Goal: Transaction & Acquisition: Subscribe to service/newsletter

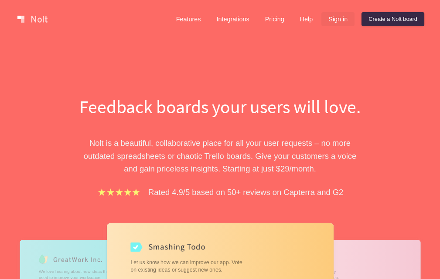
click at [335, 22] on link "Sign in" at bounding box center [337, 19] width 33 height 14
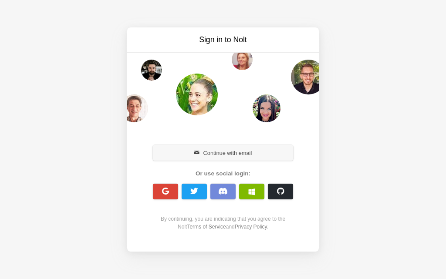
click at [224, 152] on button "Continue with email" at bounding box center [223, 153] width 140 height 16
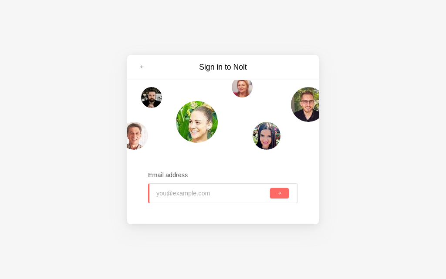
type input "[EMAIL_ADDRESS][DOMAIN_NAME]"
click at [282, 195] on button "submit" at bounding box center [279, 193] width 19 height 10
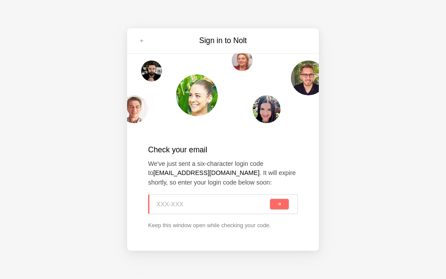
paste input "V13-77B"
type input "V13-77B"
click at [271, 202] on button "submit" at bounding box center [279, 204] width 19 height 10
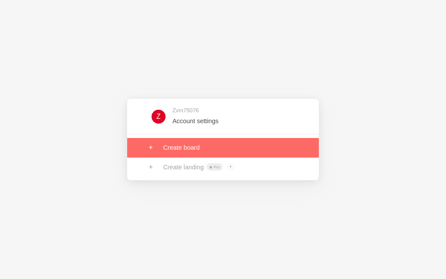
click at [187, 148] on link at bounding box center [223, 147] width 192 height 19
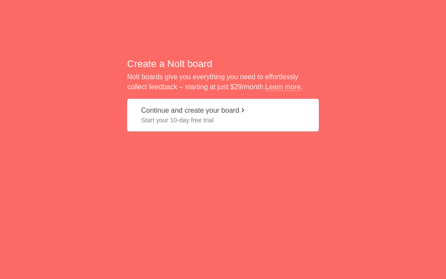
click at [180, 112] on button "Continue and create your board Start your 10-day free trial" at bounding box center [223, 115] width 192 height 33
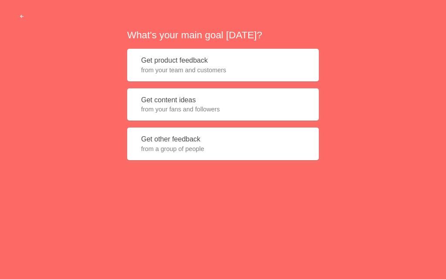
click at [185, 112] on span "from your fans and followers" at bounding box center [223, 109] width 164 height 9
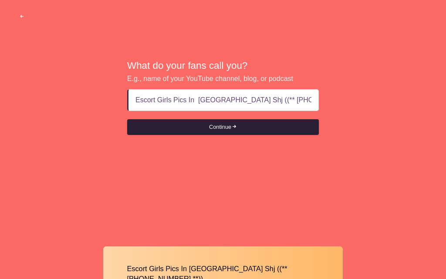
click at [223, 127] on button "Continue" at bounding box center [223, 127] width 192 height 16
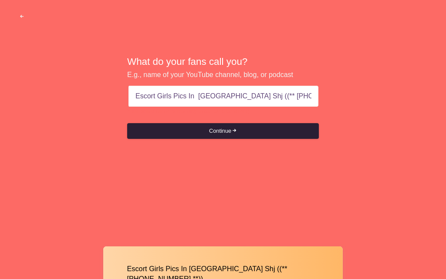
click at [224, 132] on button "Continue" at bounding box center [223, 131] width 192 height 16
click at [216, 134] on button "Continue" at bounding box center [223, 131] width 192 height 16
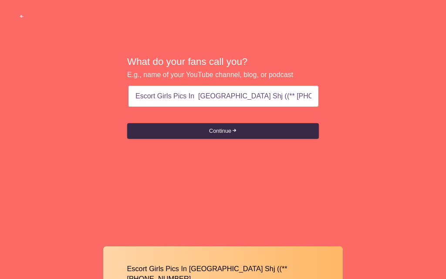
click at [239, 96] on input "Escort Girls Pics In Sharjah Shj ((** +971569636398" at bounding box center [224, 96] width 176 height 21
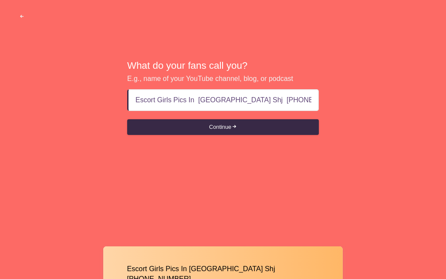
type input "Escort Girls Pics In Sharjah Shj +971569636398"
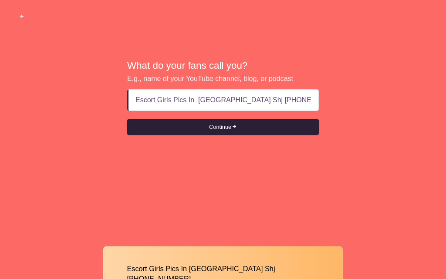
click at [220, 127] on button "Continue" at bounding box center [223, 127] width 192 height 16
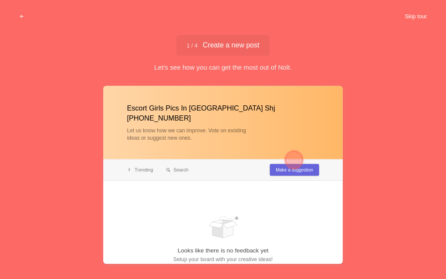
click at [410, 17] on button "Skip tour" at bounding box center [415, 17] width 43 height 16
